Goal: Information Seeking & Learning: Find specific fact

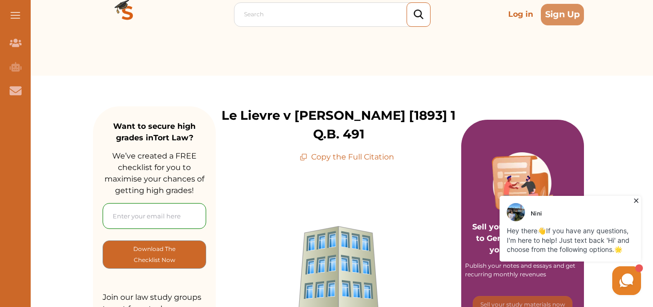
scroll to position [48, 0]
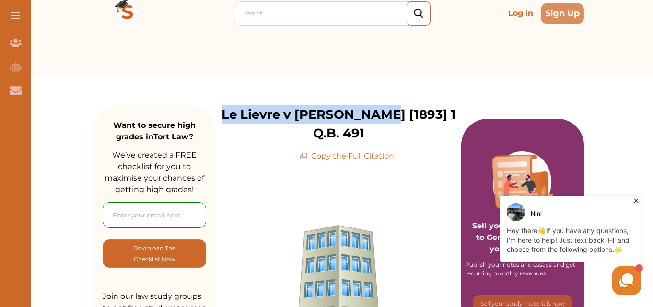
drag, startPoint x: 233, startPoint y: 115, endPoint x: 384, endPoint y: 113, distance: 151.0
click at [384, 113] on p "Le Lievre v [PERSON_NAME] [1893] 1 Q.B. 491" at bounding box center [338, 123] width 245 height 37
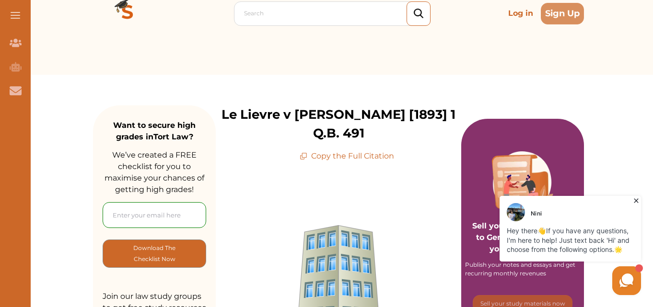
drag, startPoint x: 342, startPoint y: 110, endPoint x: 323, endPoint y: 176, distance: 68.9
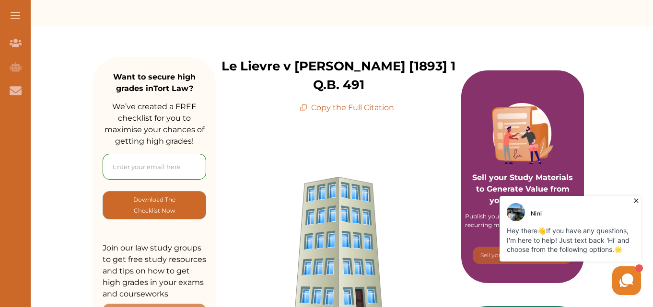
scroll to position [96, 0]
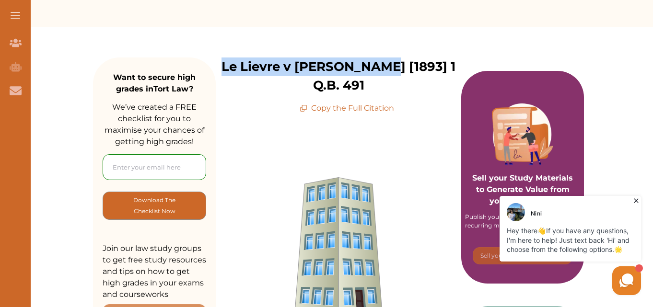
drag, startPoint x: 383, startPoint y: 68, endPoint x: 230, endPoint y: 74, distance: 153.5
click at [230, 74] on div "Le Lievre v [PERSON_NAME] [1893] 1 Q.B. 491 Copy the Full Citation" at bounding box center [338, 86] width 245 height 57
copy p "Le Lievre v [PERSON_NAME] [1893]"
